Goal: Navigation & Orientation: Find specific page/section

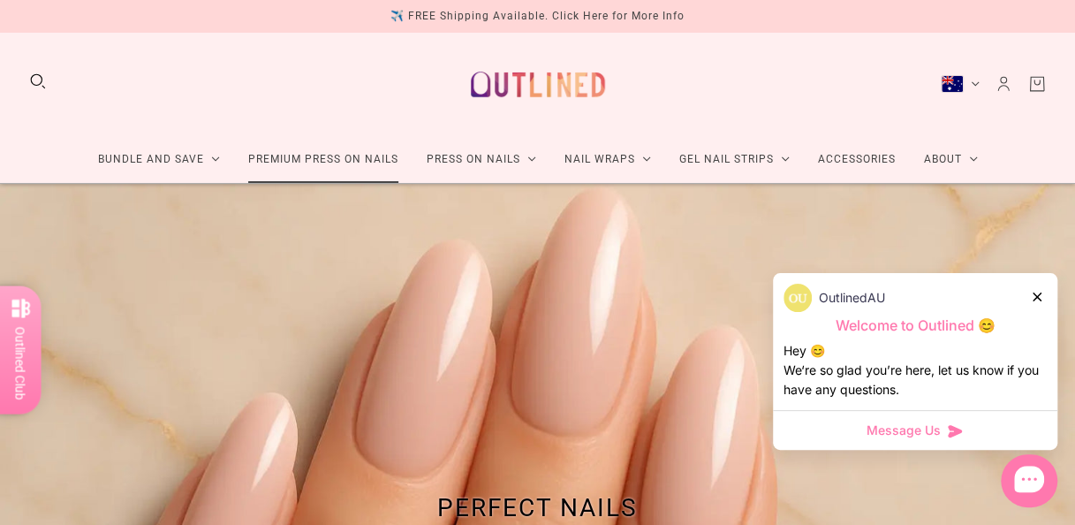
click at [316, 152] on link "Premium Press On Nails" at bounding box center [323, 159] width 178 height 47
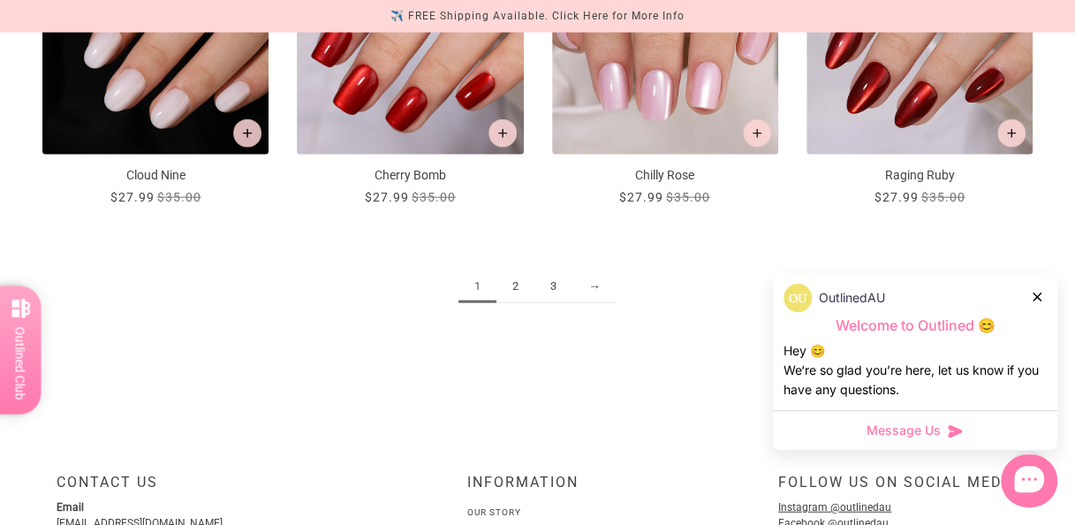
scroll to position [1954, 0]
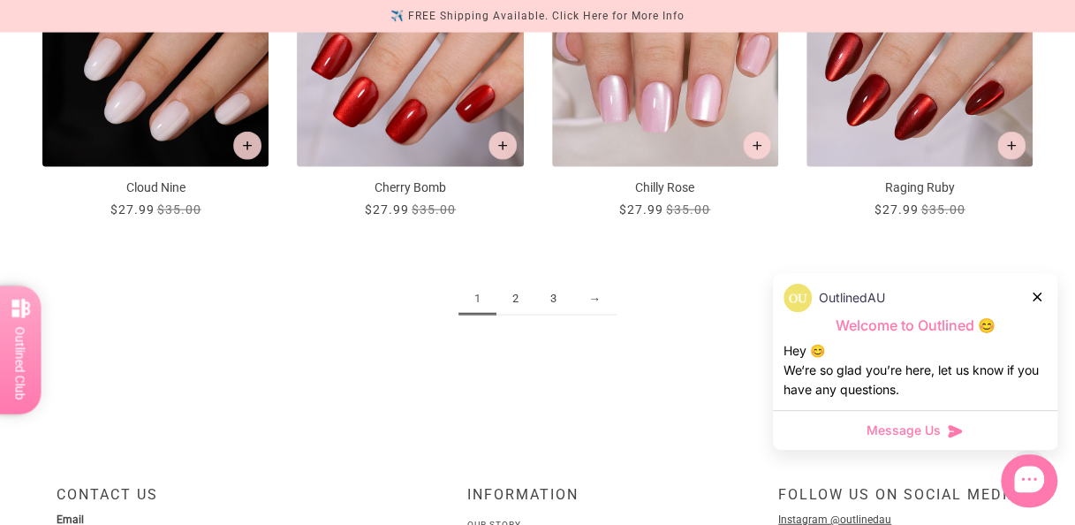
click at [551, 300] on link "3" at bounding box center [554, 299] width 38 height 33
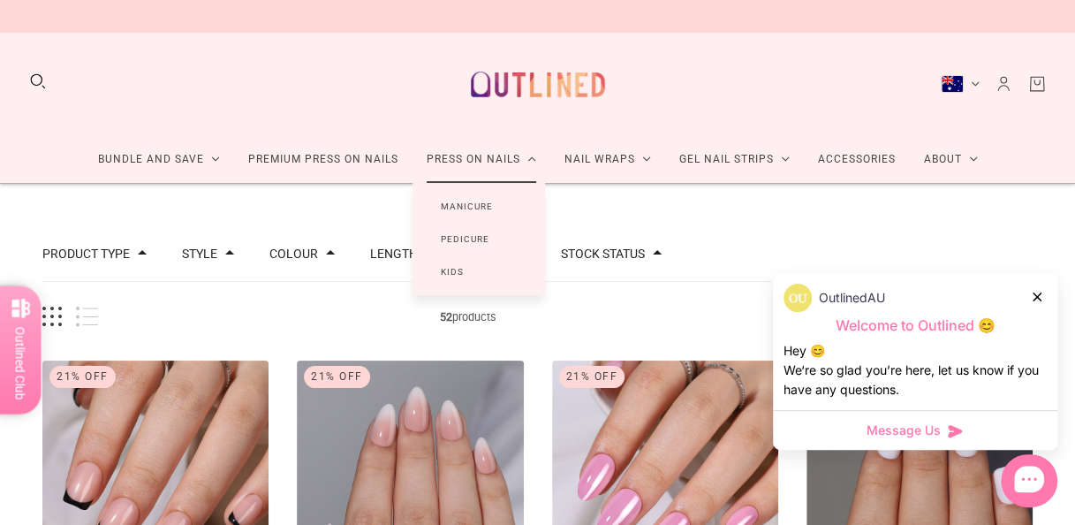
click at [509, 200] on link "Manicure" at bounding box center [467, 206] width 109 height 33
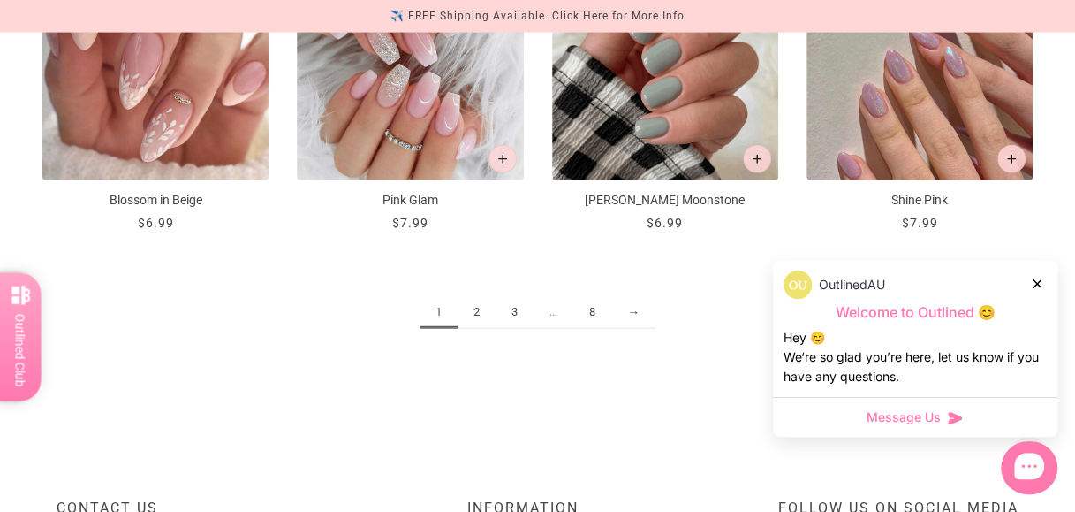
scroll to position [1942, 0]
click at [593, 319] on link "8" at bounding box center [592, 311] width 38 height 33
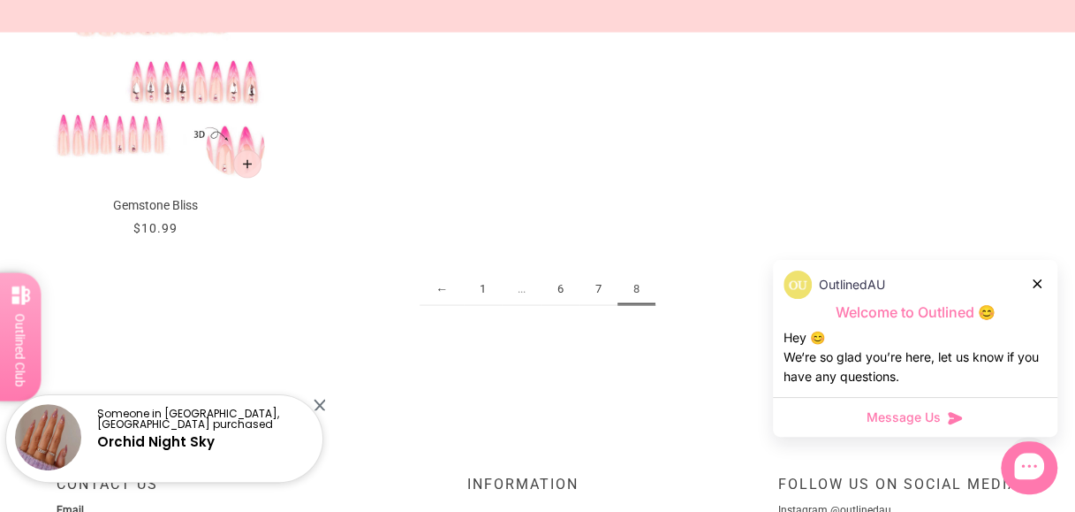
scroll to position [1636, 0]
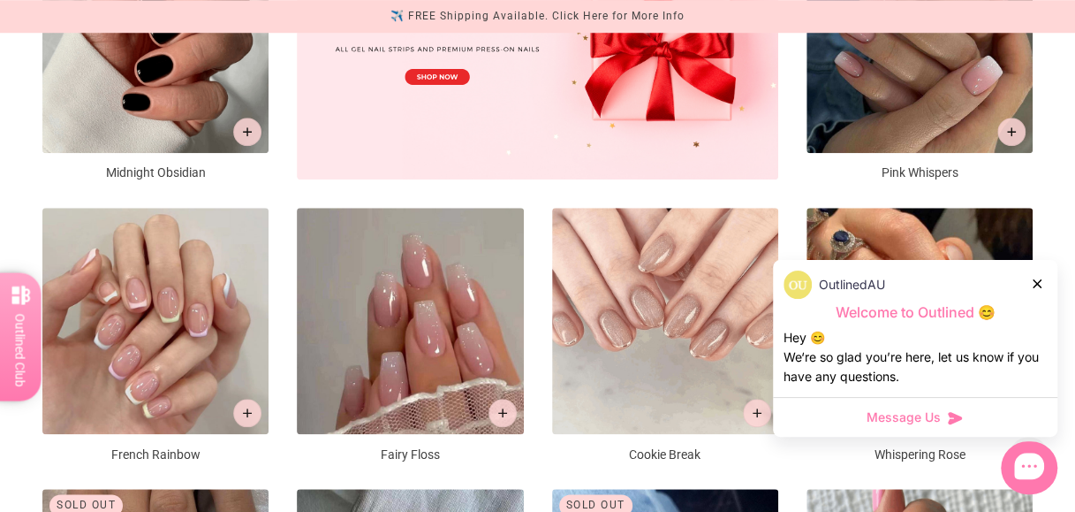
scroll to position [1636, 0]
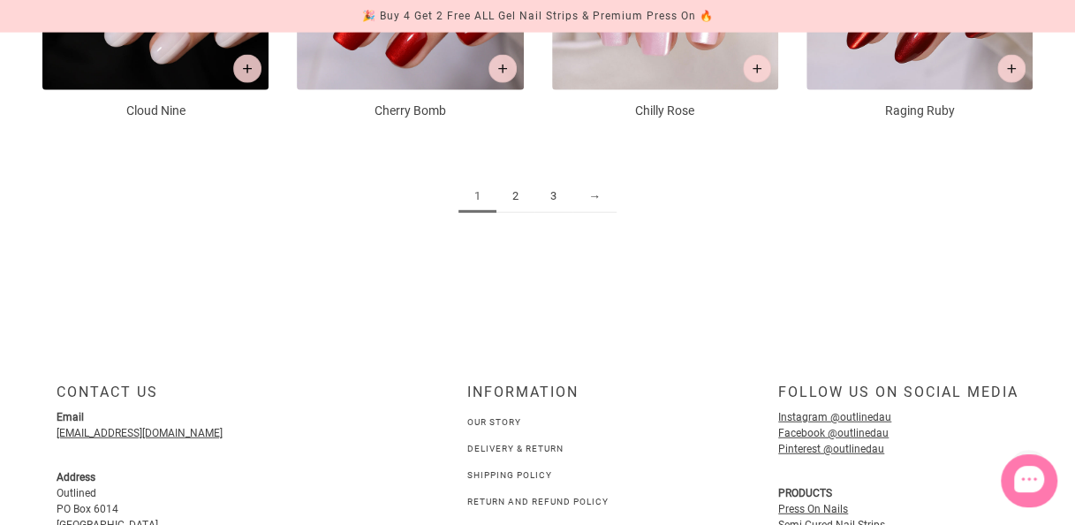
scroll to position [1954, 0]
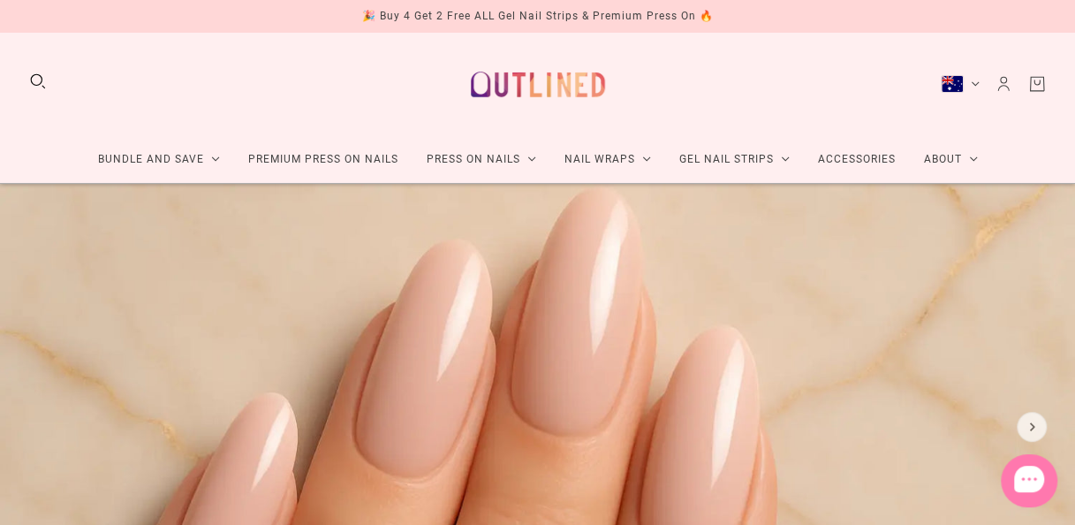
scroll to position [7, 0]
